Goal: Task Accomplishment & Management: Manage account settings

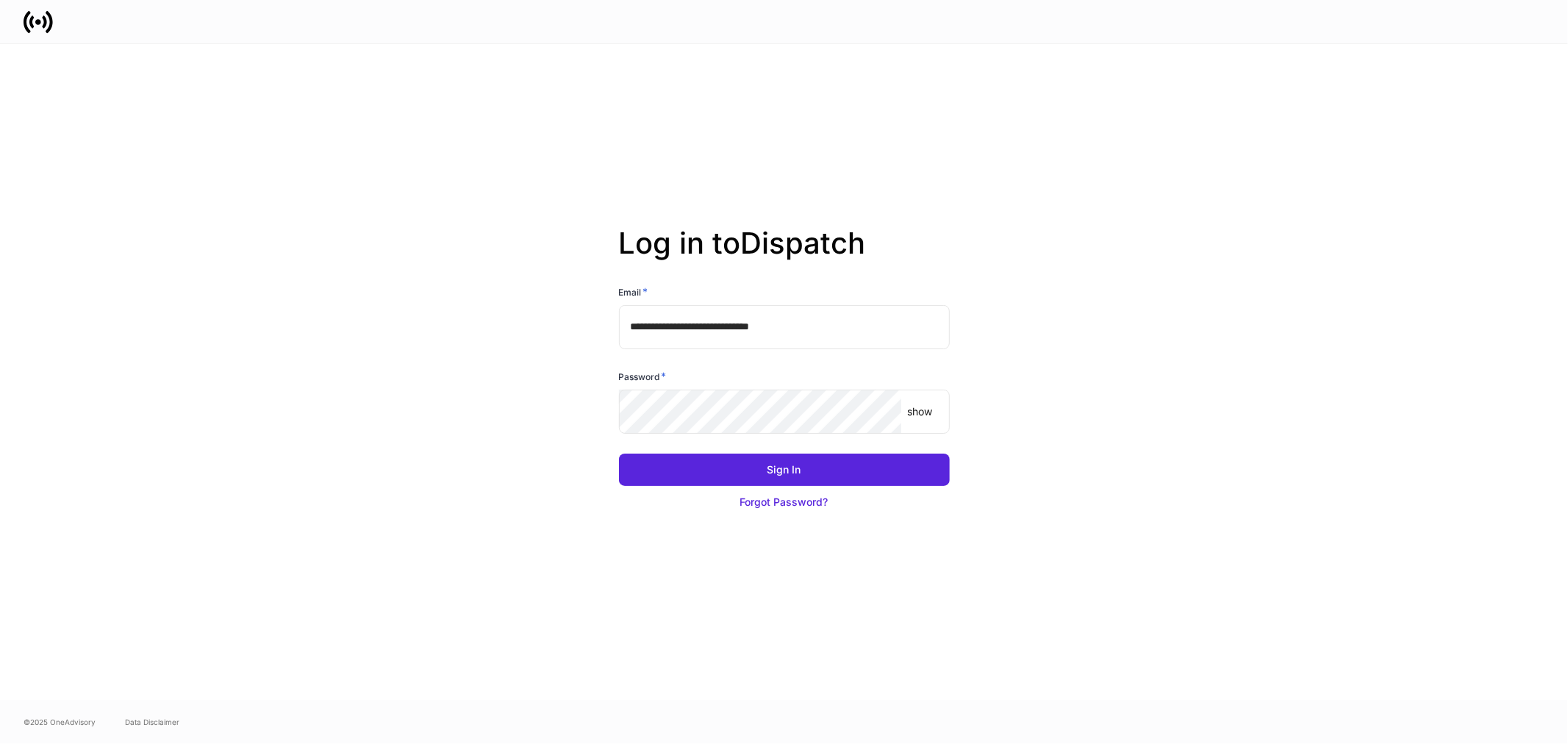
click at [833, 327] on input "**********" at bounding box center [784, 327] width 331 height 44
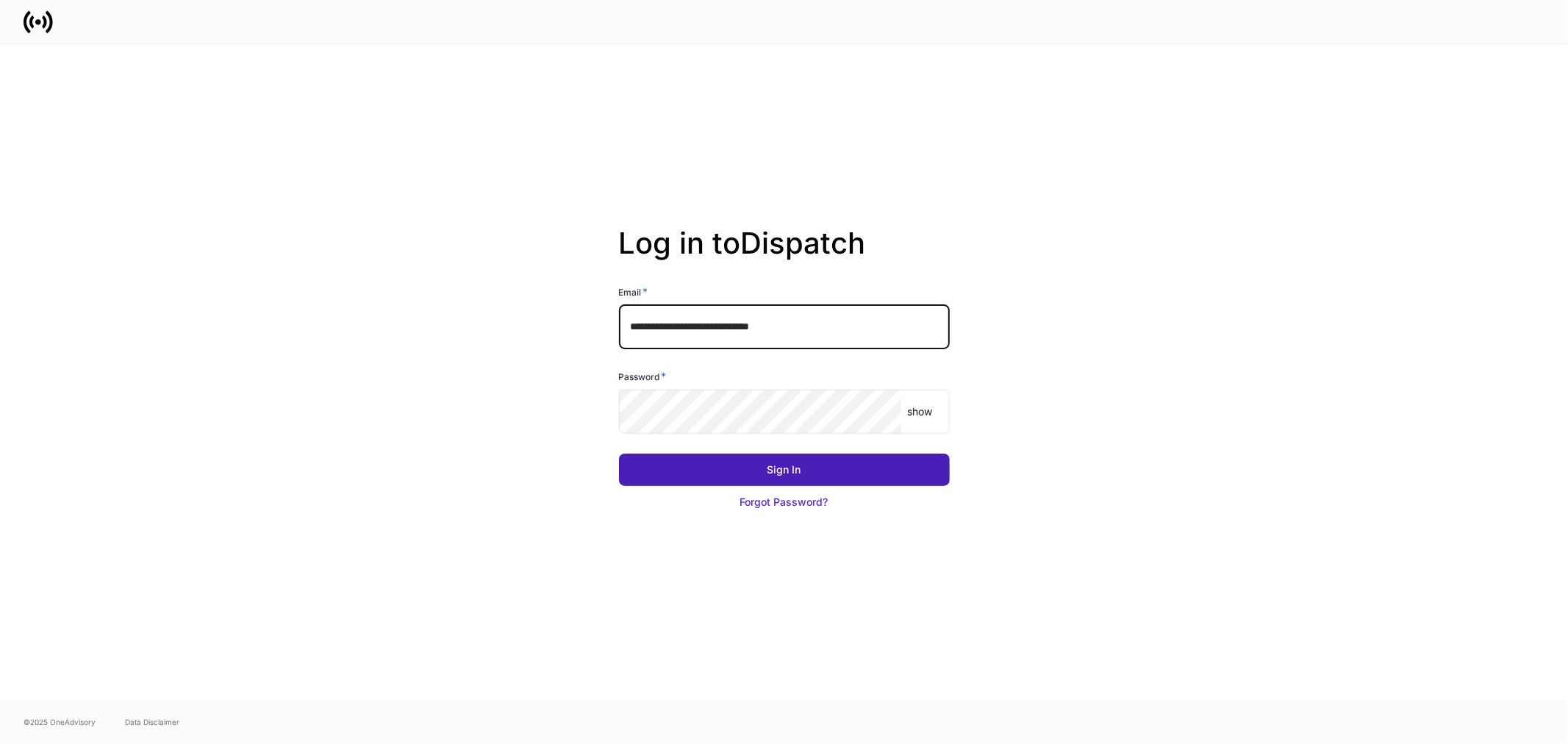
click at [794, 473] on div "Sign In" at bounding box center [784, 469] width 34 height 15
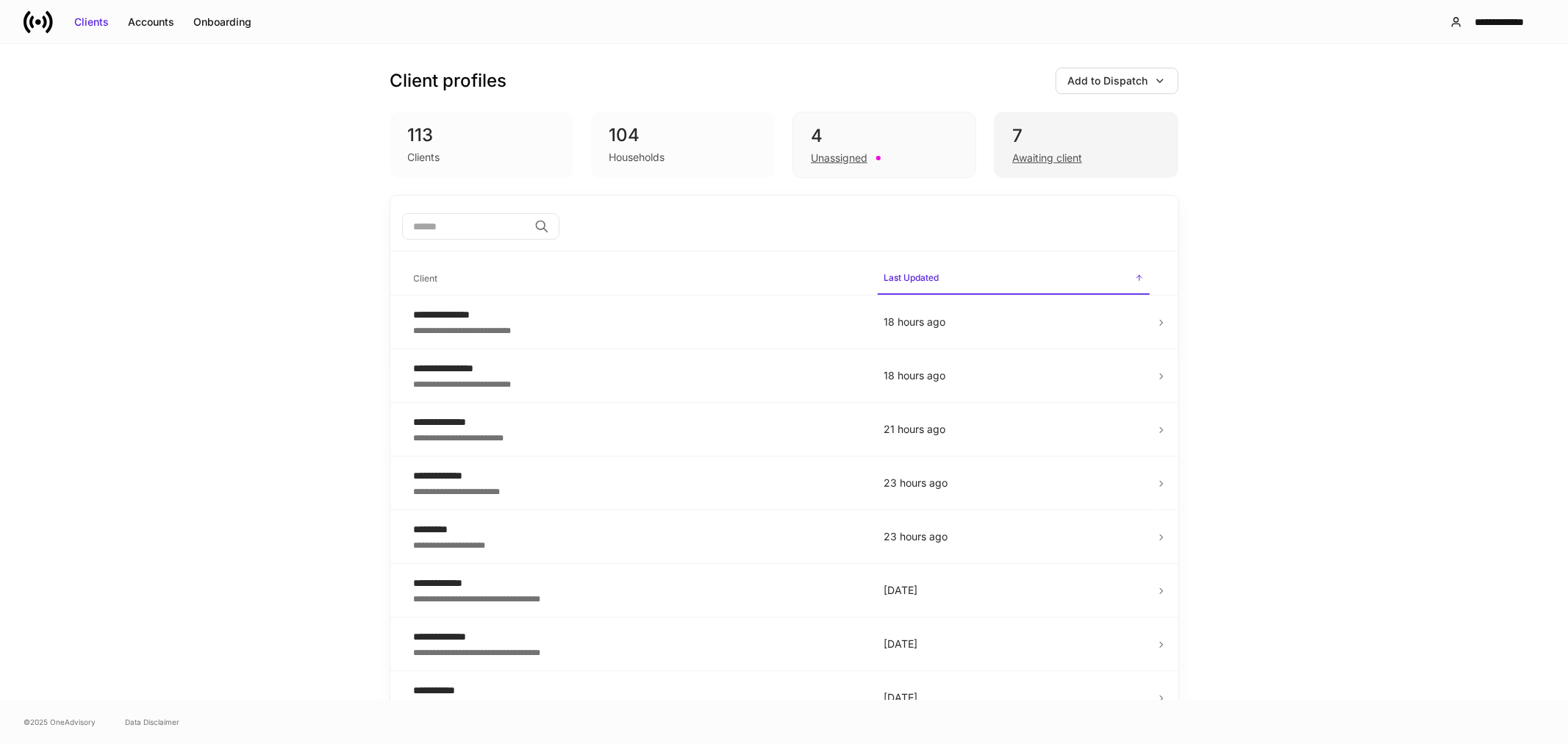
click at [1049, 162] on div "Awaiting client" at bounding box center [1047, 158] width 70 height 15
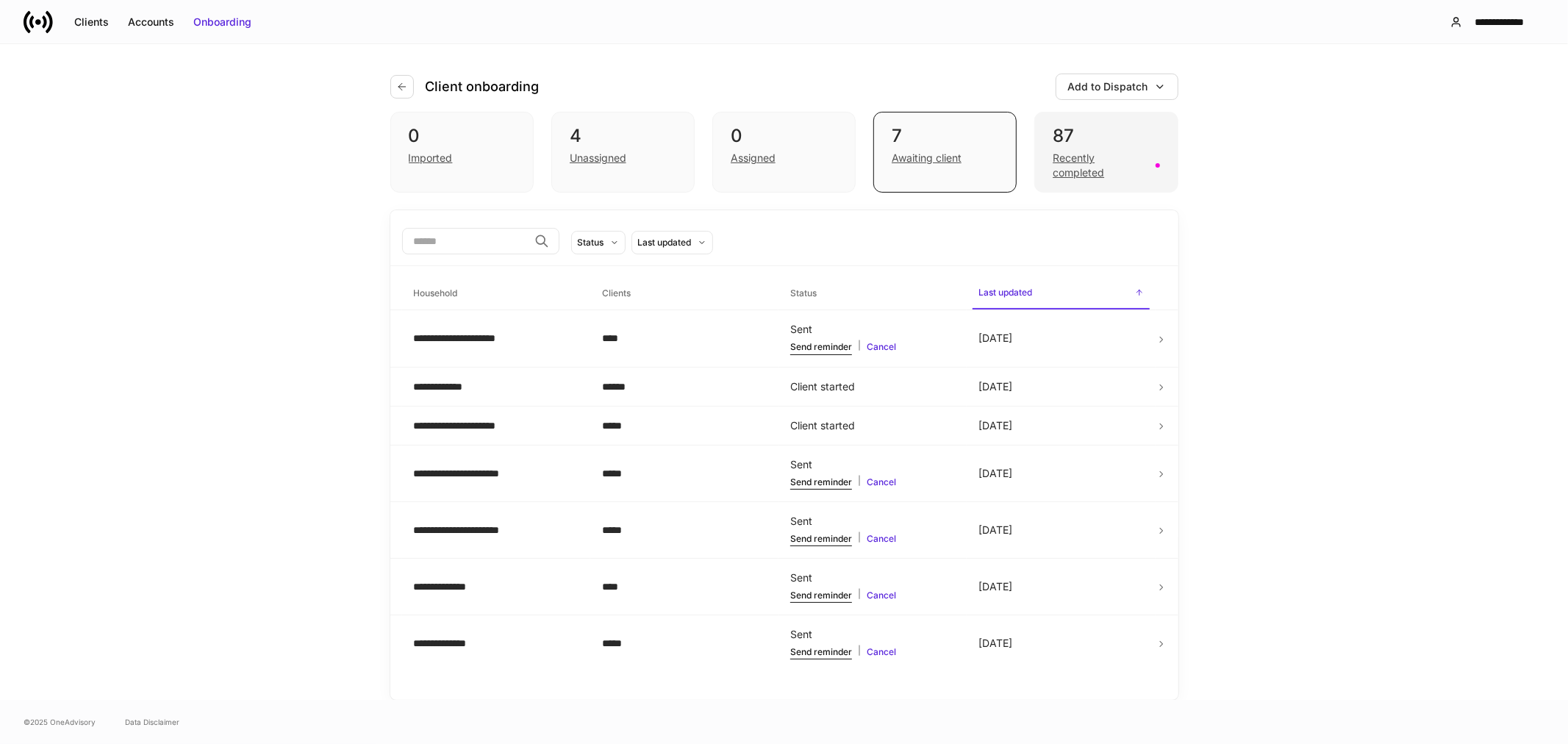
click at [1059, 170] on div "Recently completed" at bounding box center [1099, 165] width 94 height 29
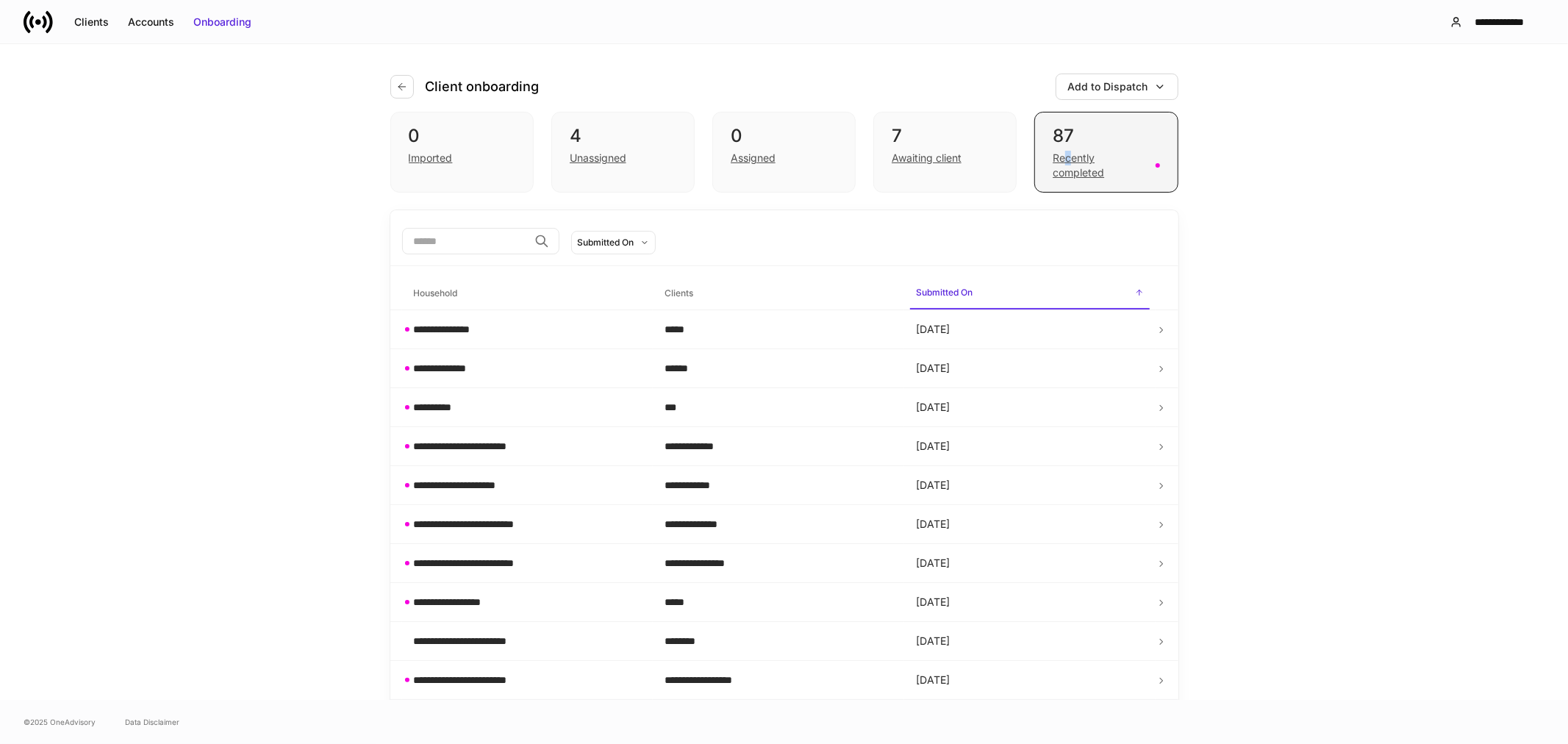
click at [1063, 164] on div "Recently completed" at bounding box center [1099, 165] width 94 height 29
click at [941, 157] on div "Awaiting client" at bounding box center [927, 158] width 70 height 15
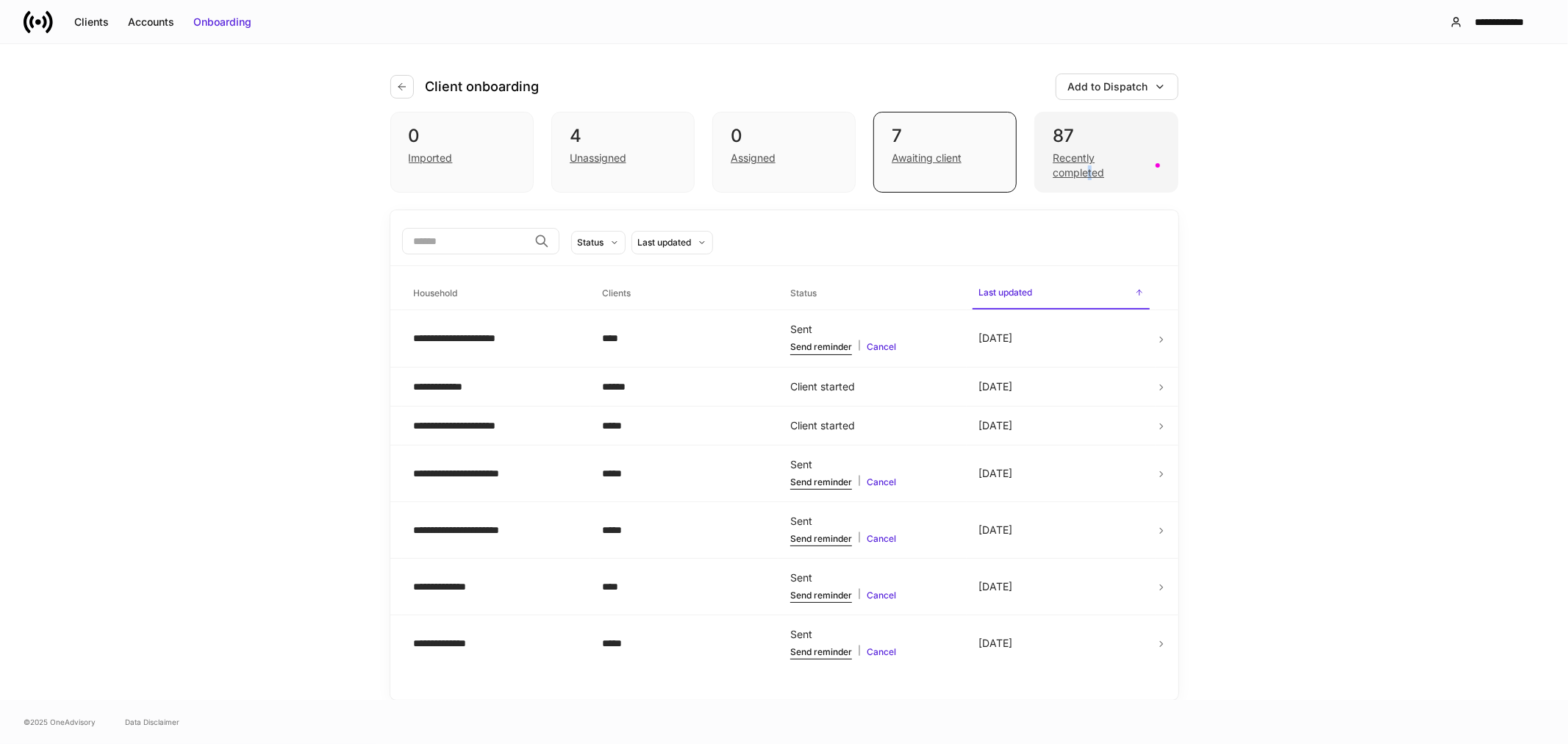
click at [1091, 171] on div "Recently completed" at bounding box center [1099, 165] width 94 height 29
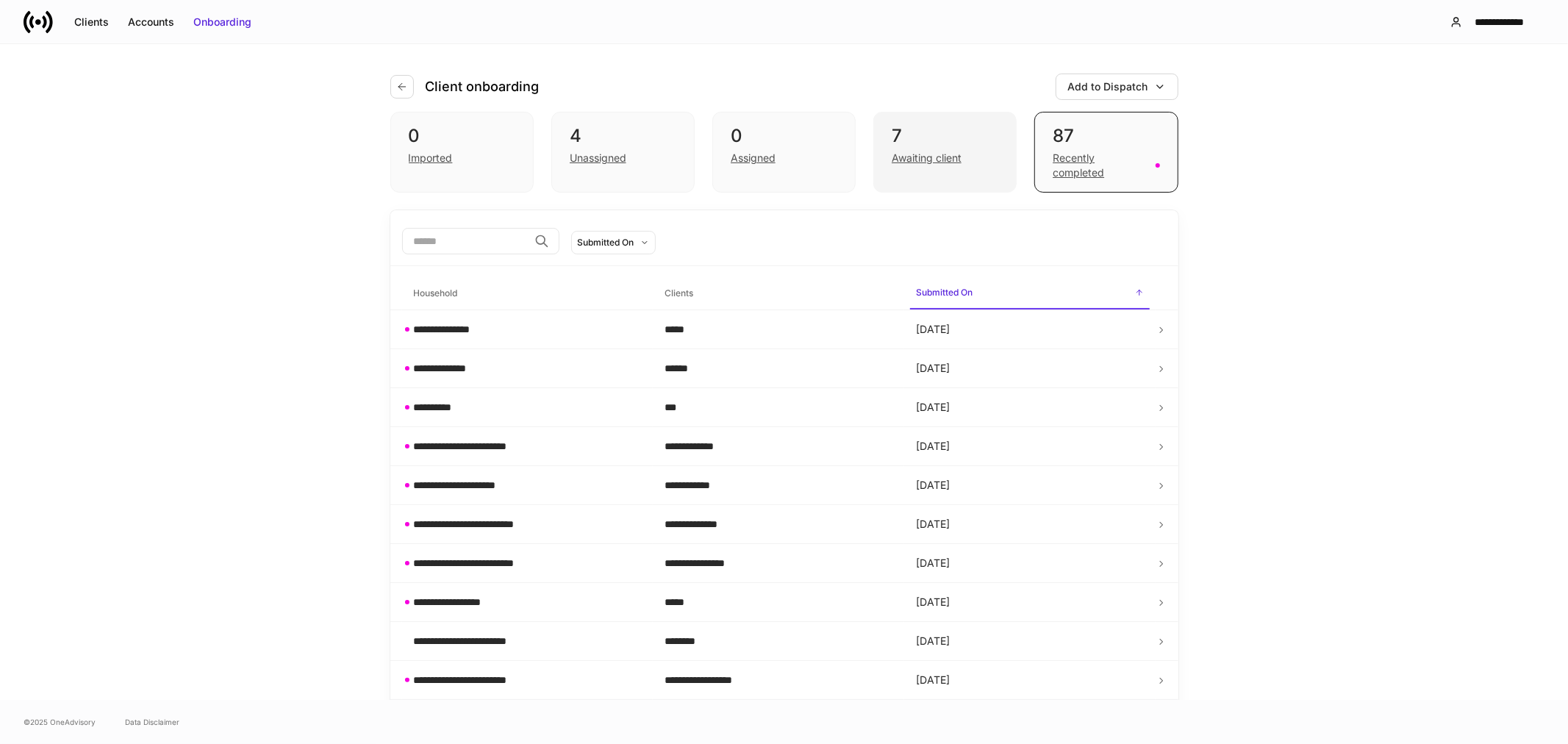
click at [947, 158] on div "Awaiting client" at bounding box center [927, 158] width 70 height 15
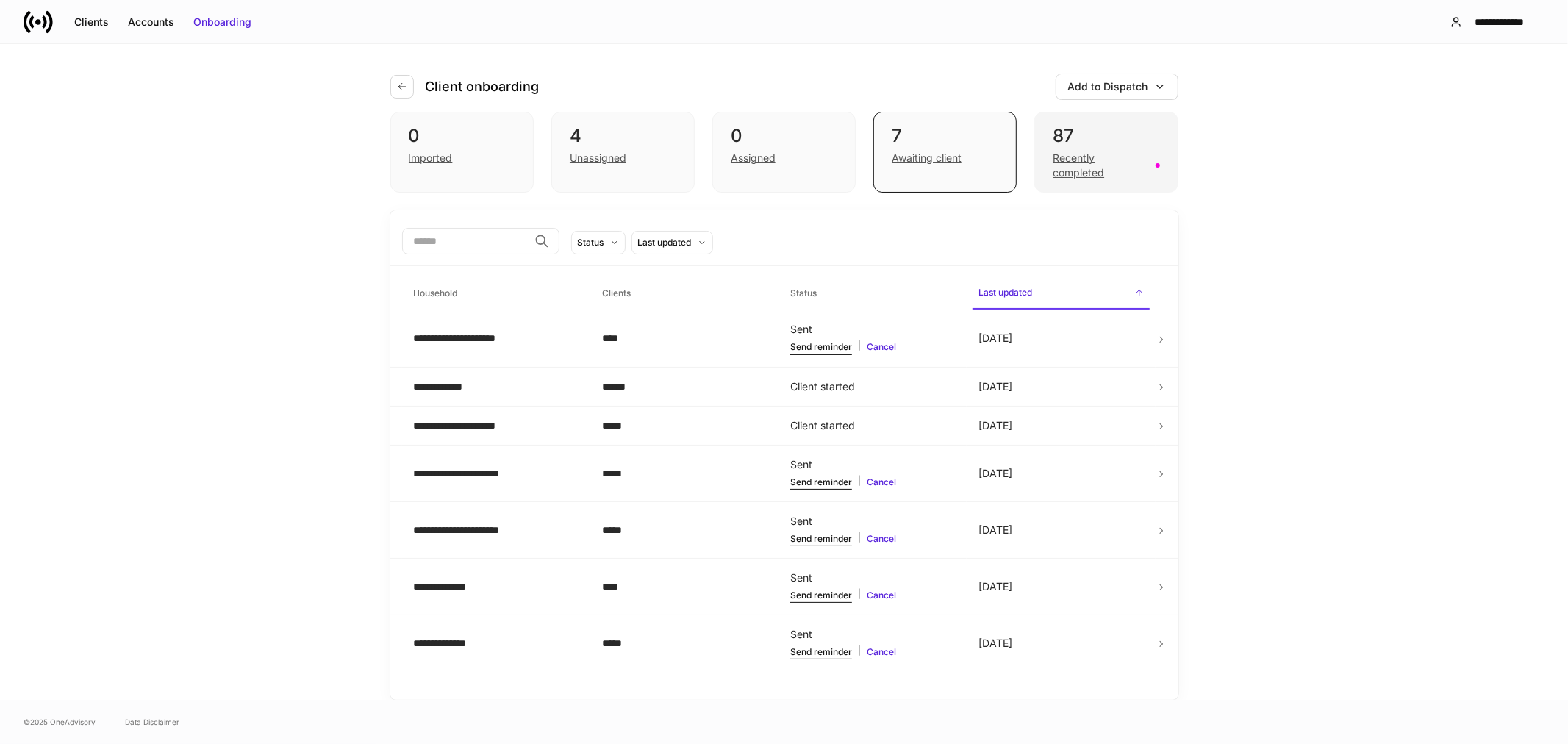
click at [1077, 177] on div "Recently completed" at bounding box center [1099, 165] width 94 height 29
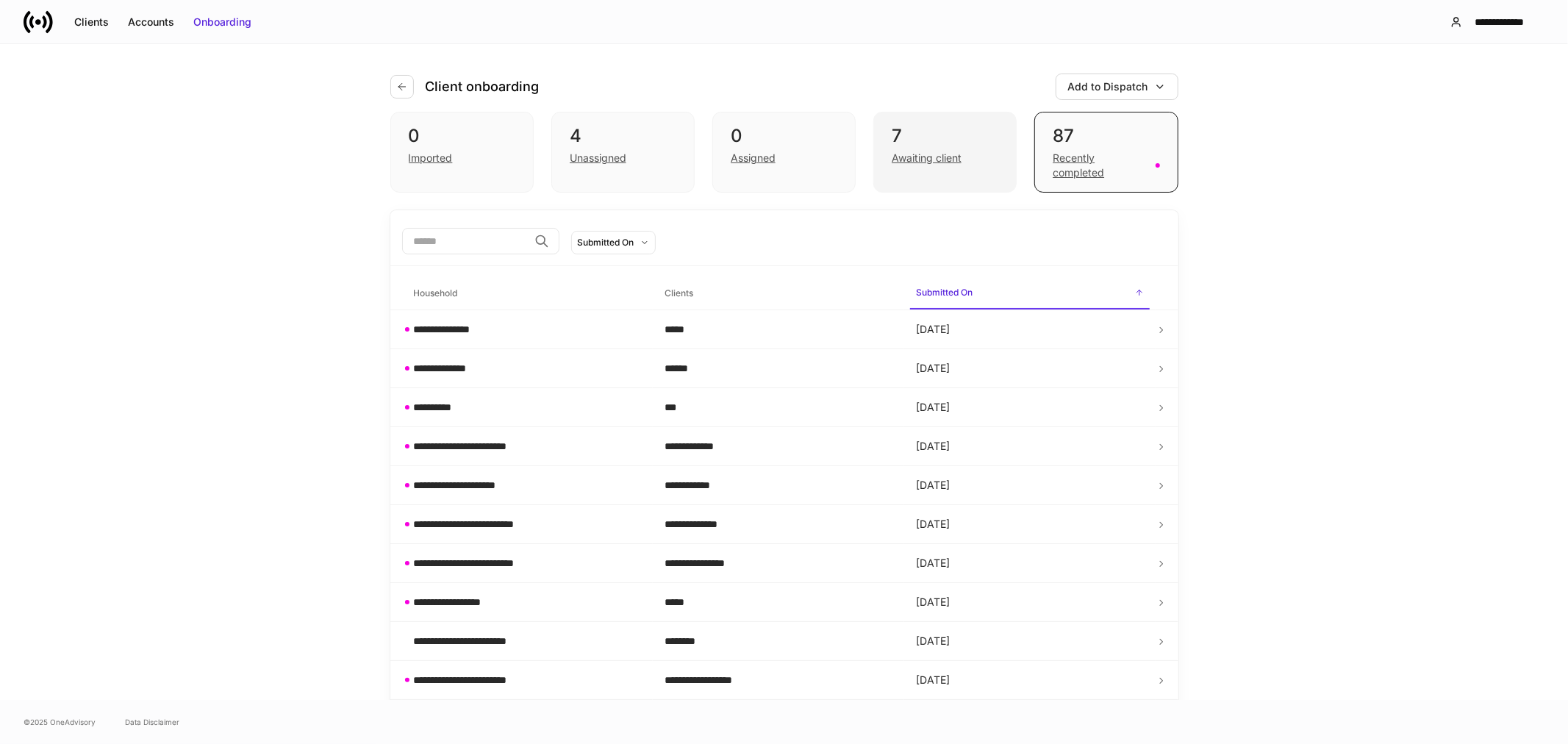
click at [948, 162] on div "Awaiting client" at bounding box center [927, 158] width 70 height 15
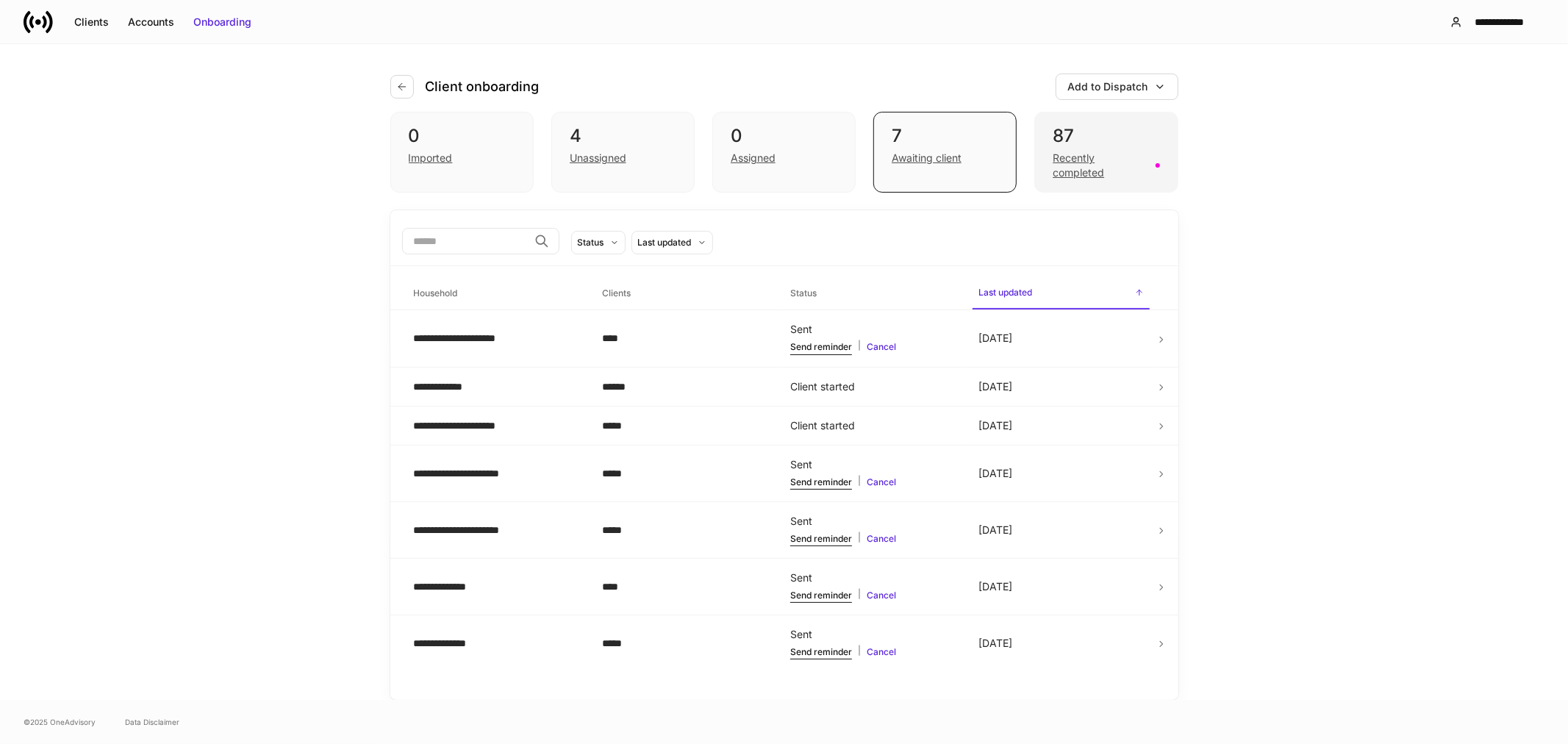
click at [1078, 171] on div "Recently completed" at bounding box center [1099, 165] width 94 height 29
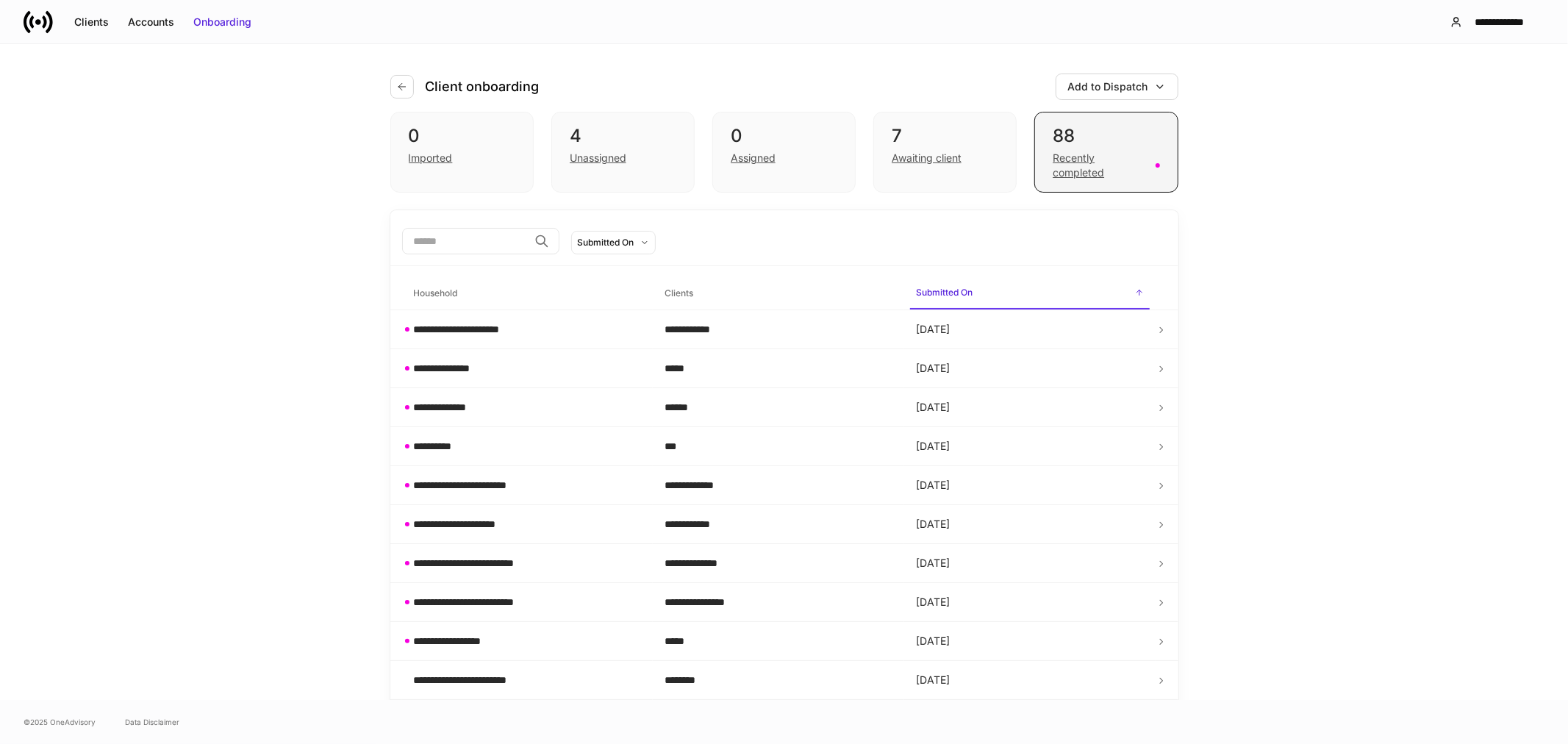
click at [1056, 167] on div "Recently completed" at bounding box center [1099, 165] width 94 height 29
click at [931, 158] on div "Awaiting client" at bounding box center [927, 158] width 70 height 15
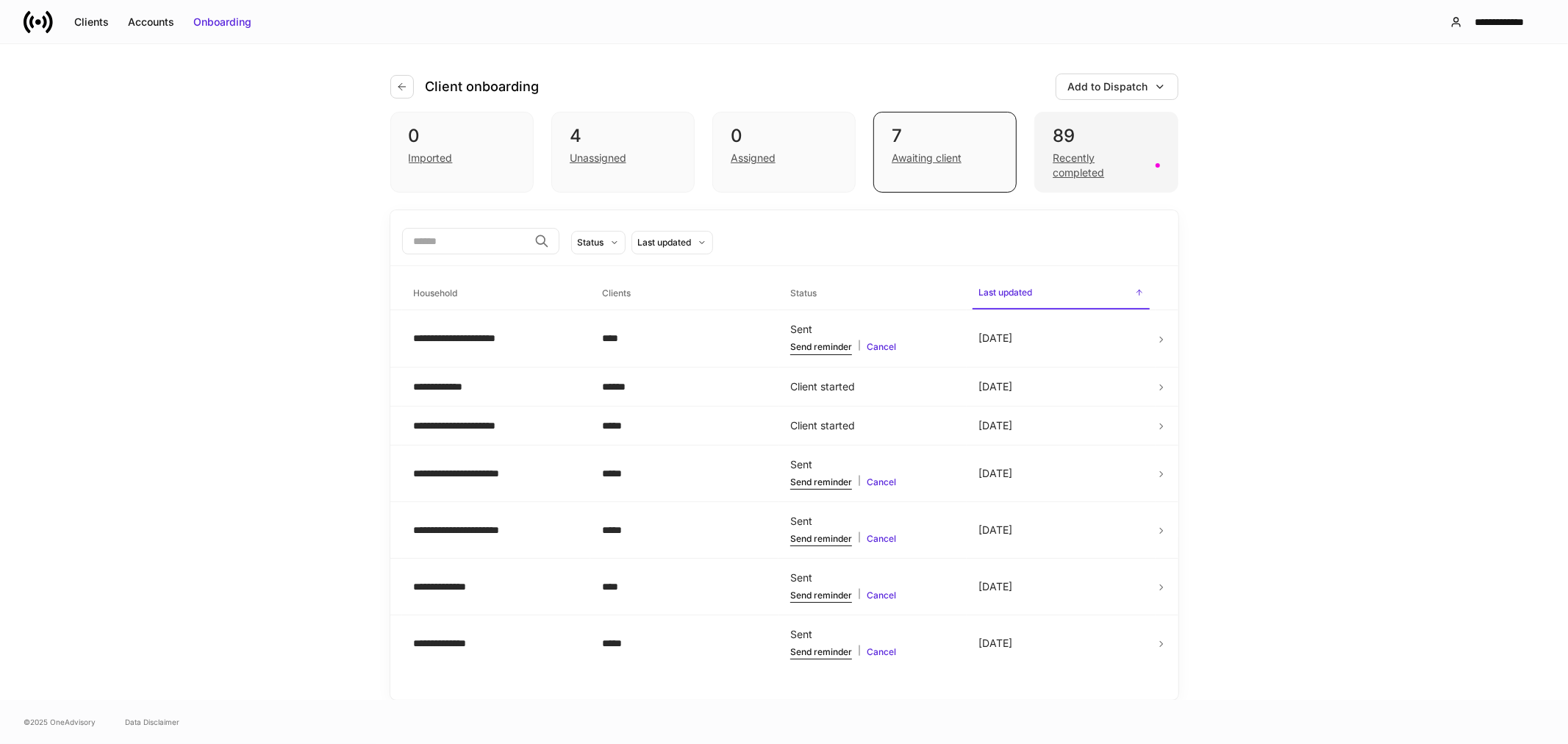
click at [1063, 173] on div "Recently completed" at bounding box center [1099, 165] width 94 height 29
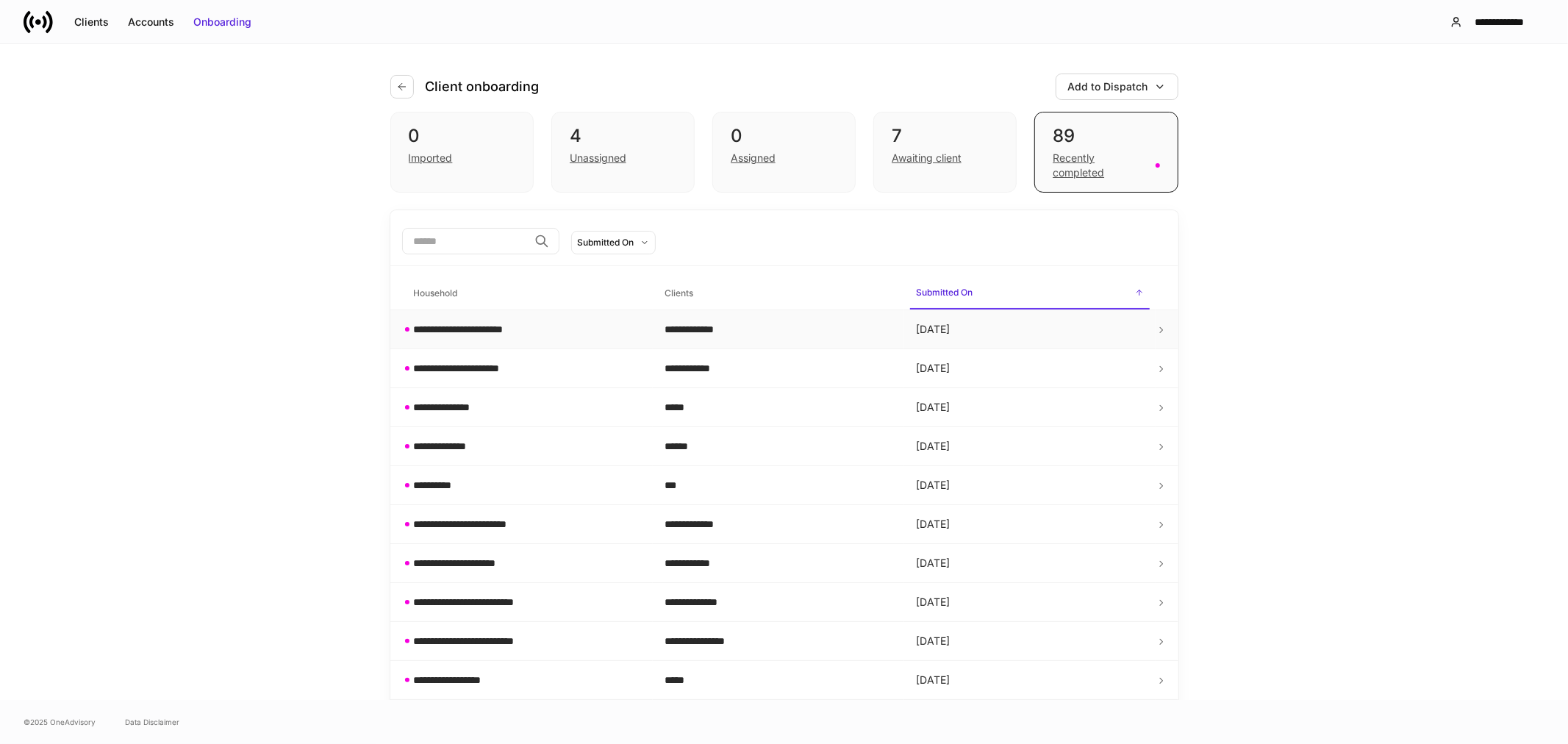
click at [473, 325] on div "**********" at bounding box center [474, 330] width 120 height 15
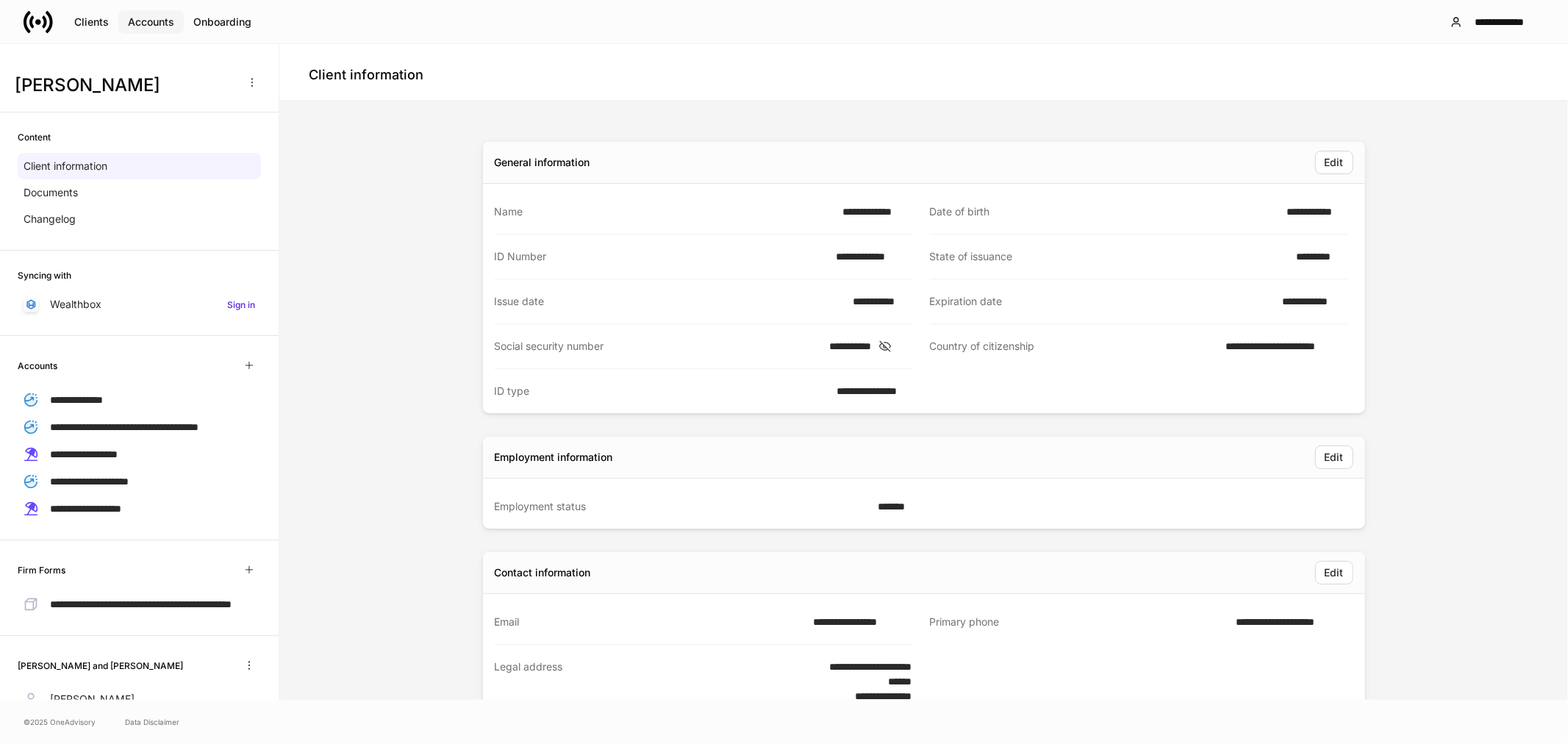
click at [135, 20] on div "Accounts" at bounding box center [151, 22] width 46 height 15
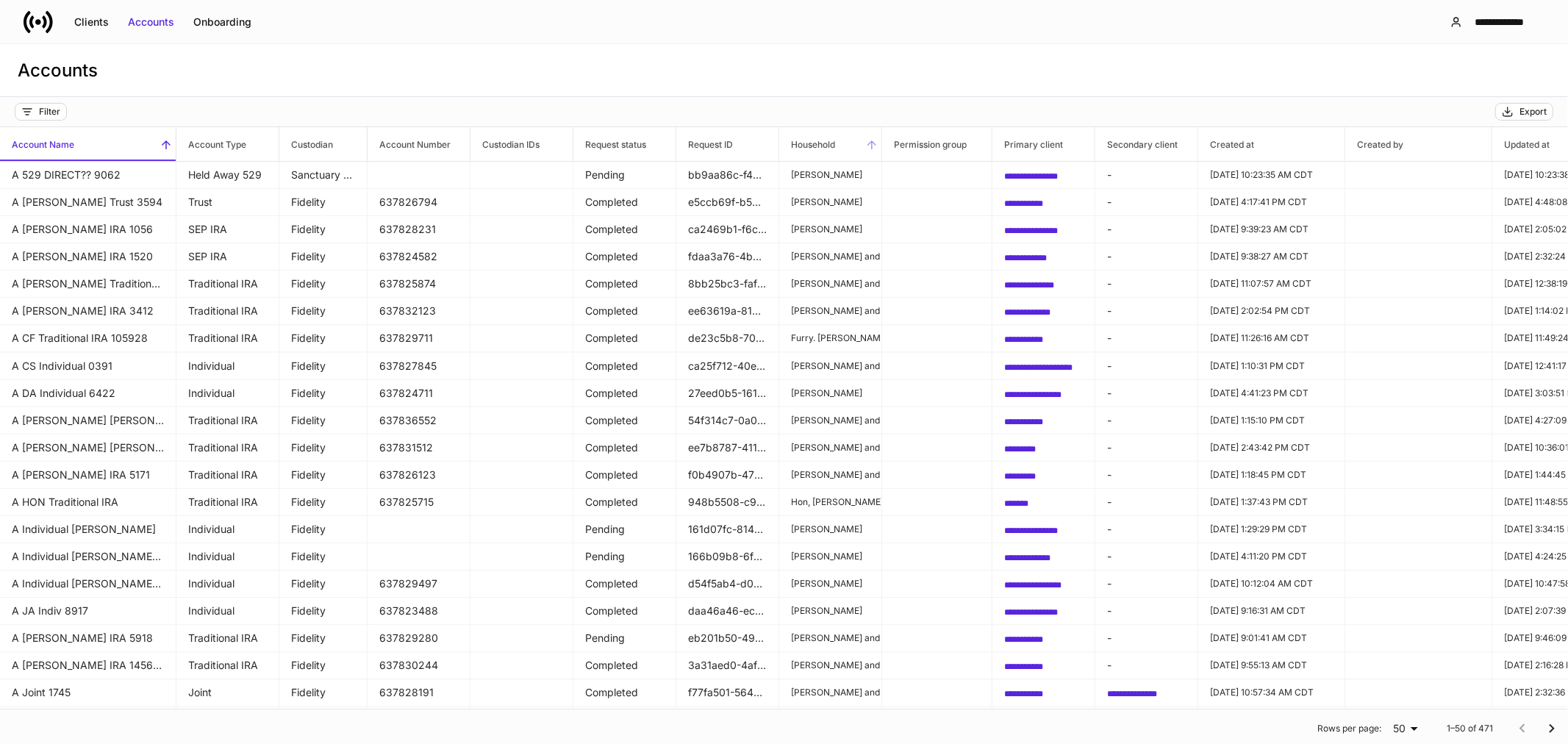
click at [802, 140] on h6 "Household" at bounding box center [808, 144] width 56 height 14
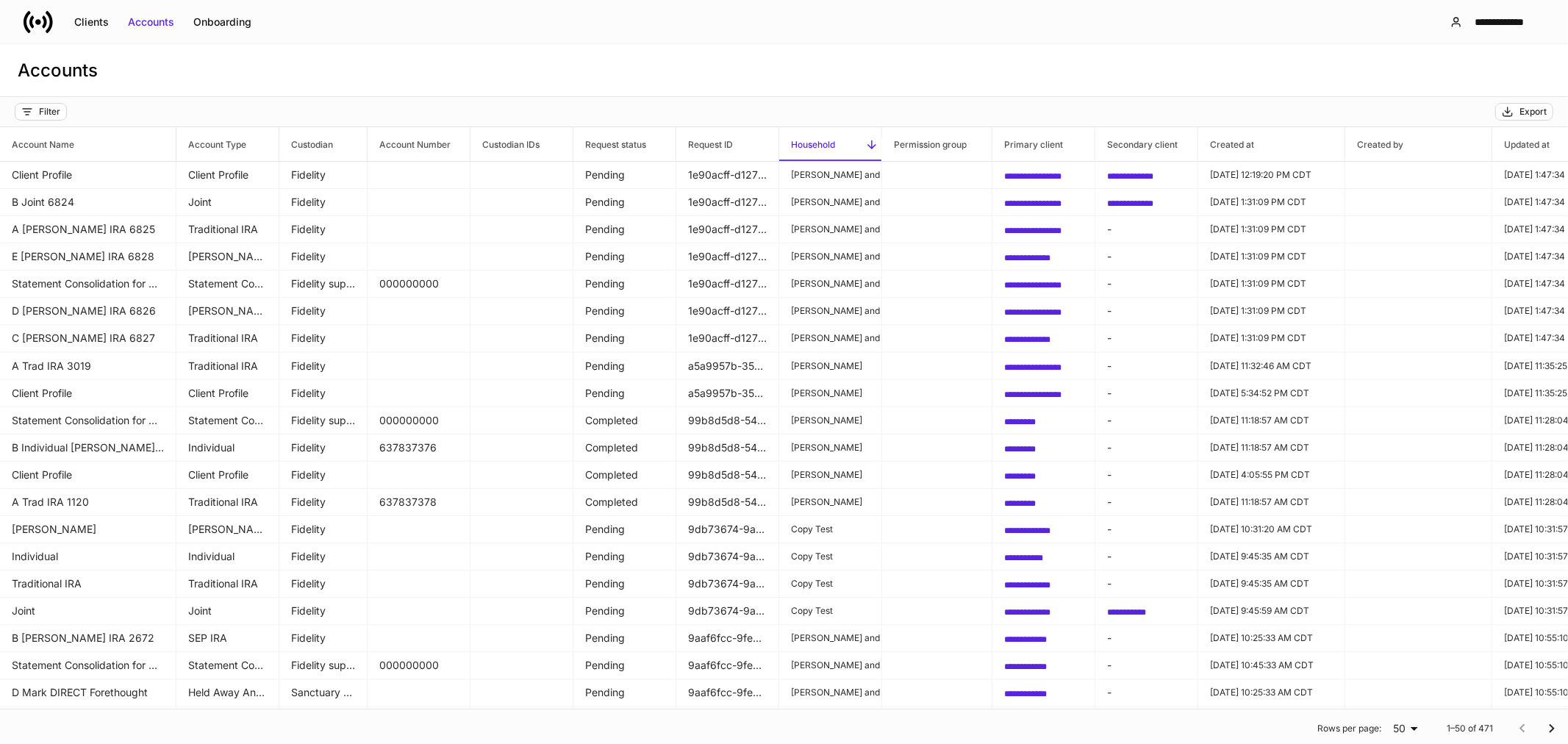
click at [803, 141] on h6 "Household" at bounding box center [808, 144] width 56 height 14
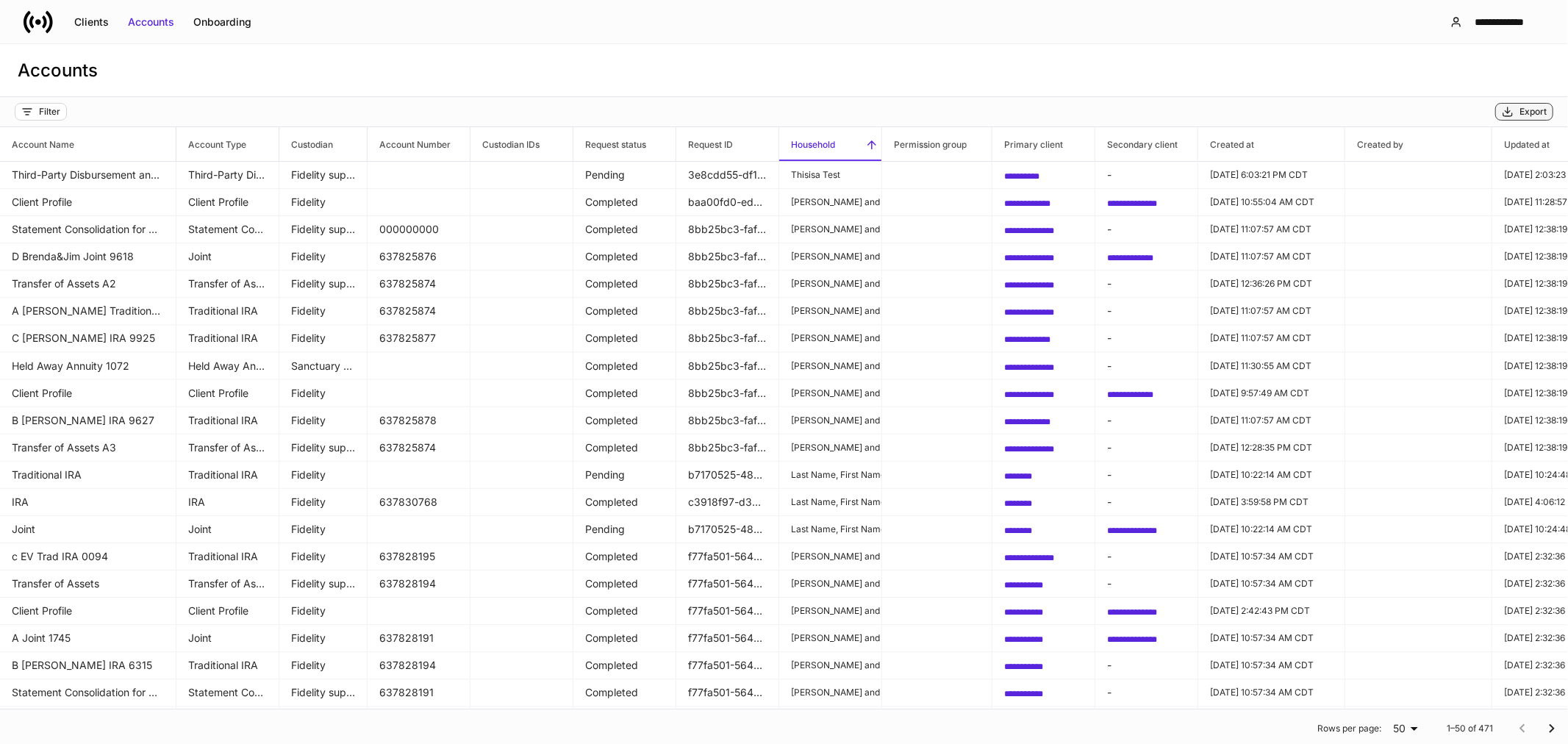
click at [1516, 114] on div "Export" at bounding box center [1525, 112] width 45 height 12
click at [96, 20] on div "Clients" at bounding box center [91, 22] width 35 height 15
